Goal: Task Accomplishment & Management: Manage account settings

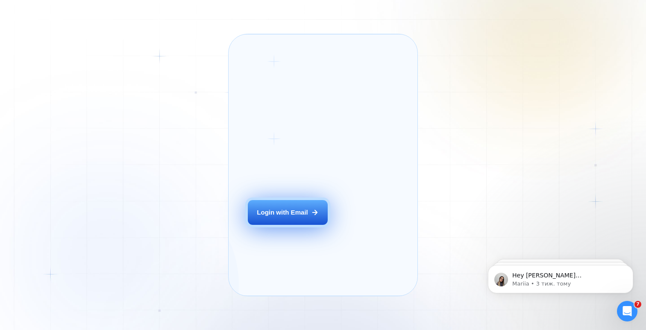
click at [298, 217] on div "Login with Email" at bounding box center [282, 212] width 51 height 9
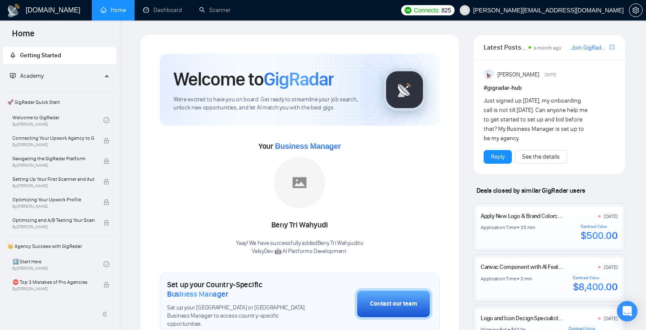
click at [289, 81] on span "GigRadar" at bounding box center [299, 78] width 70 height 23
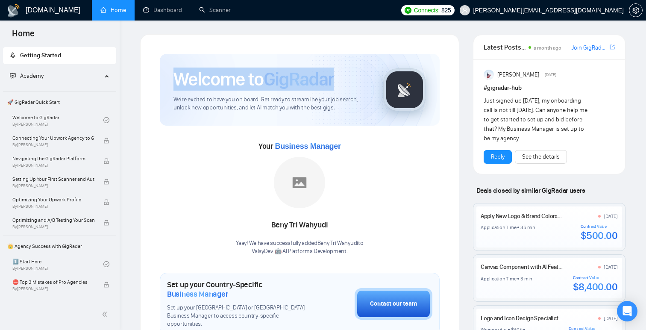
click at [289, 81] on span "GigRadar" at bounding box center [299, 78] width 70 height 23
click at [295, 79] on span "GigRadar" at bounding box center [299, 78] width 70 height 23
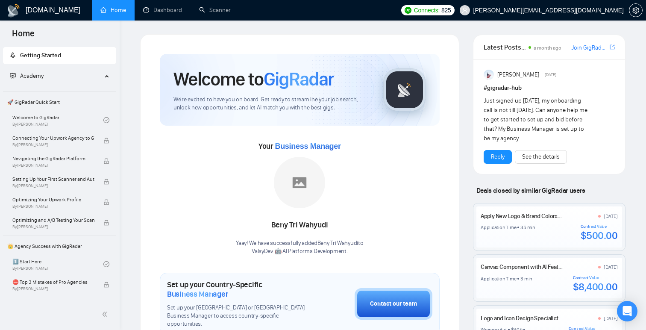
click at [287, 79] on span "GigRadar" at bounding box center [299, 78] width 70 height 23
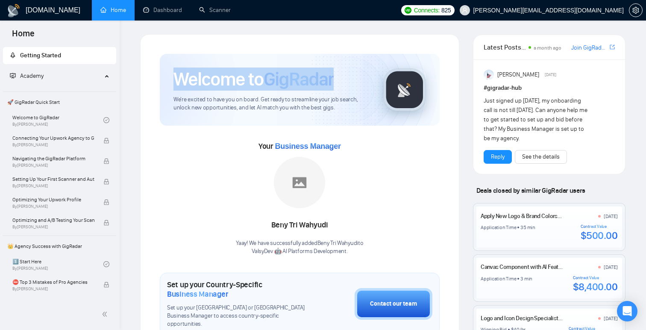
click at [287, 79] on span "GigRadar" at bounding box center [299, 78] width 70 height 23
click at [297, 79] on span "GigRadar" at bounding box center [299, 78] width 70 height 23
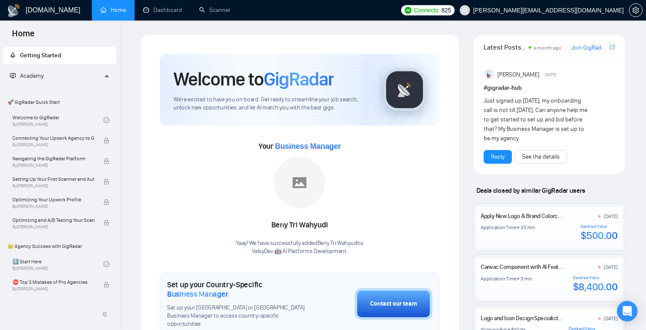
click at [272, 82] on span "GigRadar" at bounding box center [299, 78] width 70 height 23
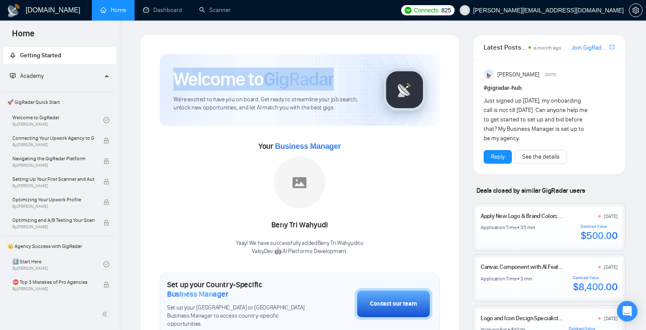
click at [272, 82] on span "GigRadar" at bounding box center [299, 78] width 70 height 23
click at [277, 81] on span "GigRadar" at bounding box center [299, 78] width 70 height 23
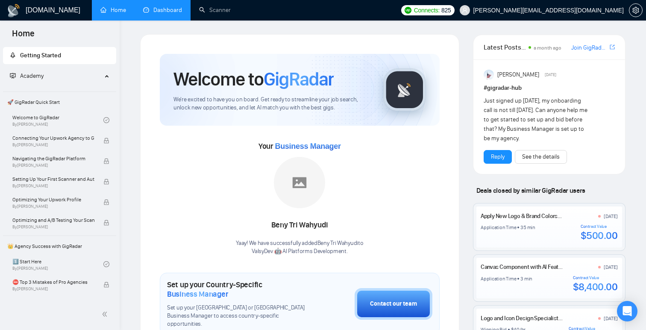
click at [170, 14] on link "Dashboard" at bounding box center [162, 9] width 39 height 7
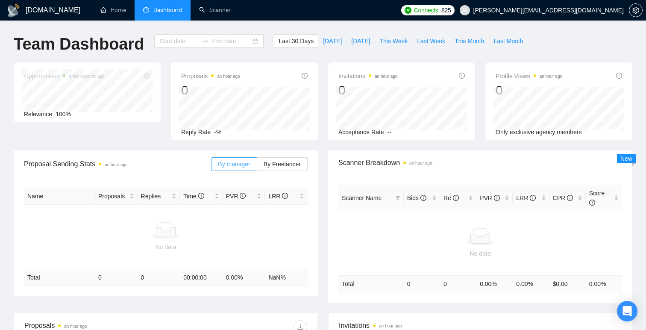
type input "[DATE]"
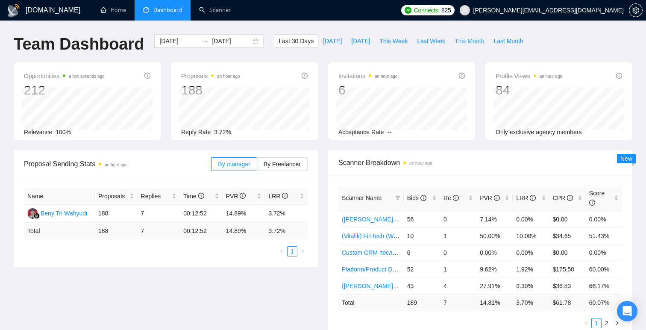
click at [476, 40] on span "This Month" at bounding box center [468, 40] width 29 height 9
type input "[DATE]"
click at [416, 41] on button "Last Week" at bounding box center [431, 41] width 38 height 14
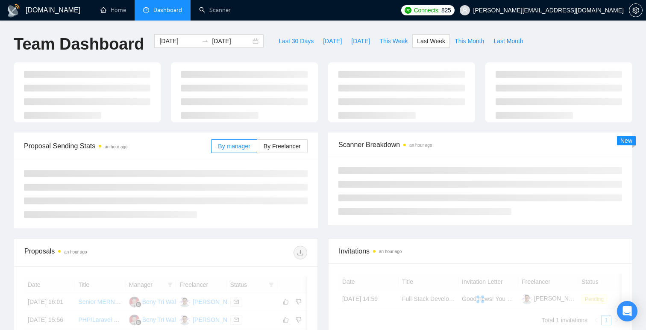
type input "[DATE]"
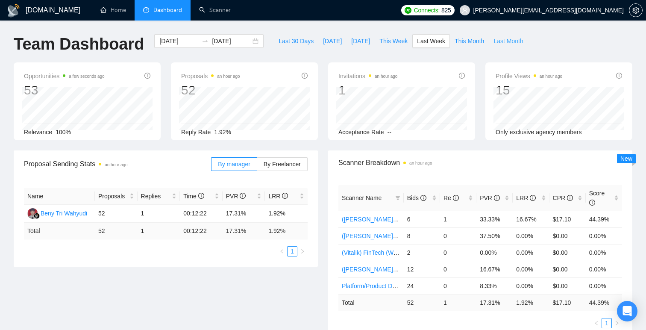
click at [505, 41] on span "Last Month" at bounding box center [507, 40] width 29 height 9
type input "[DATE]"
